Goal: Find specific page/section: Locate a particular part of the current website

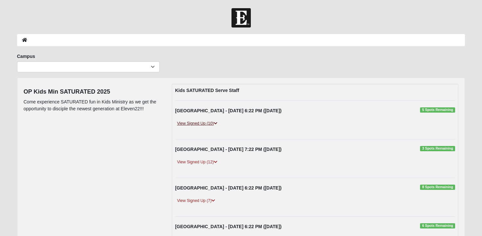
click at [214, 121] on link "View Signed Up (10)" at bounding box center [197, 123] width 44 height 7
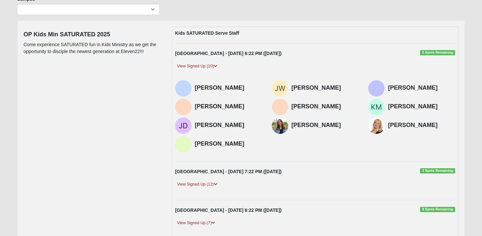
scroll to position [61, 0]
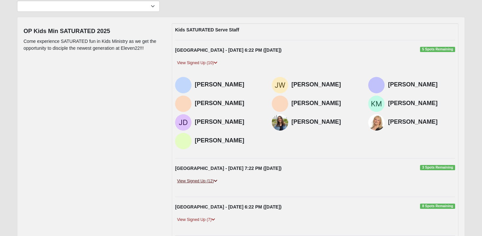
click at [215, 183] on icon at bounding box center [216, 181] width 4 height 4
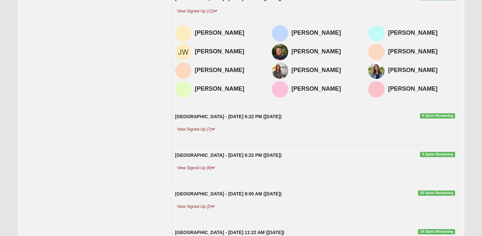
scroll to position [236, 0]
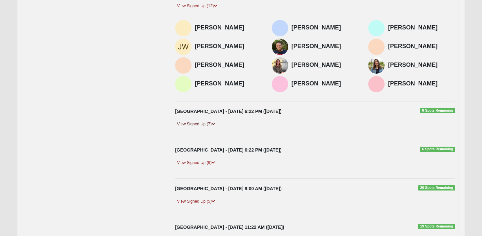
click at [204, 123] on link "View Signed Up (7)" at bounding box center [196, 124] width 42 height 7
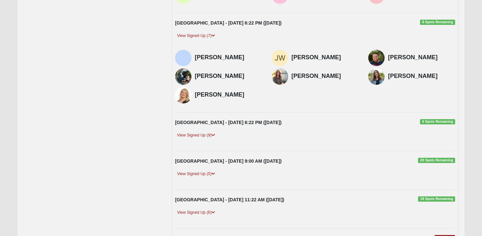
scroll to position [328, 0]
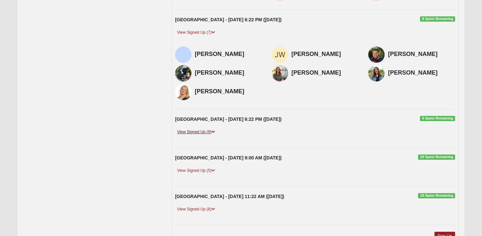
click at [199, 130] on link "View Signed Up (9)" at bounding box center [196, 132] width 42 height 7
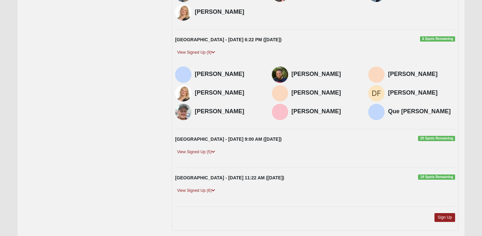
scroll to position [409, 0]
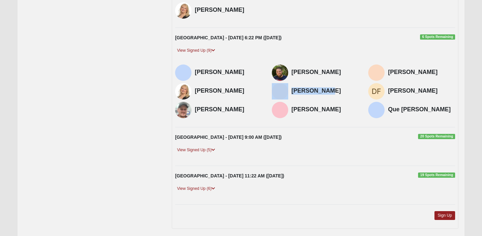
drag, startPoint x: 326, startPoint y: 90, endPoint x: 286, endPoint y: 92, distance: 39.7
click at [286, 92] on div "[PERSON_NAME]" at bounding box center [315, 91] width 87 height 16
copy div "[PERSON_NAME]"
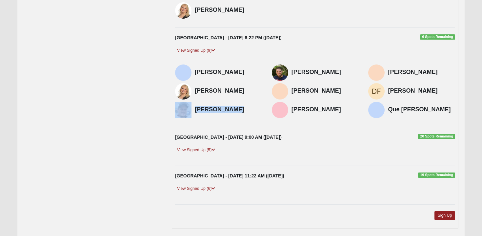
drag, startPoint x: 241, startPoint y: 110, endPoint x: 191, endPoint y: 110, distance: 50.1
click at [191, 110] on div "[PERSON_NAME]" at bounding box center [218, 110] width 87 height 16
copy div "[PERSON_NAME]"
click at [216, 150] on link "View Signed Up (5)" at bounding box center [196, 150] width 42 height 7
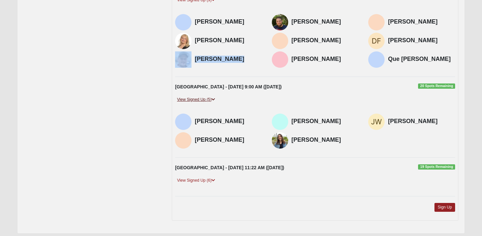
scroll to position [461, 0]
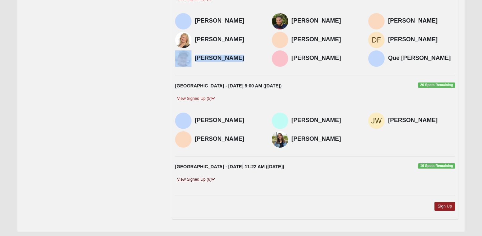
click at [208, 180] on link "View Signed Up (6)" at bounding box center [196, 179] width 42 height 7
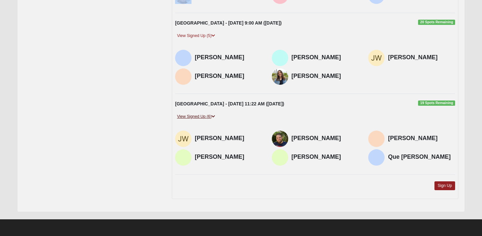
scroll to position [522, 0]
